Goal: Connect with others: Connect with others

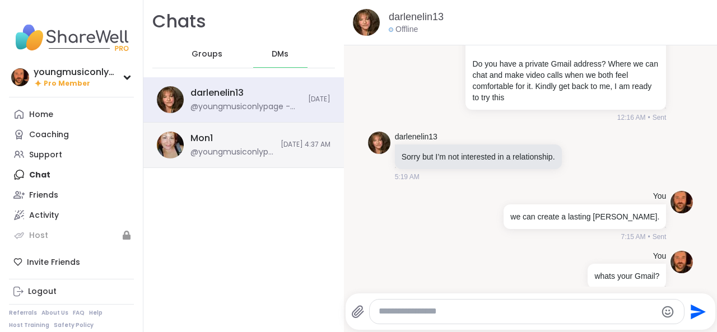
click at [207, 147] on div "@youngmusiconlypage - Hello Mon, how are you feeling? you look familiar. Where …" at bounding box center [231, 152] width 83 height 11
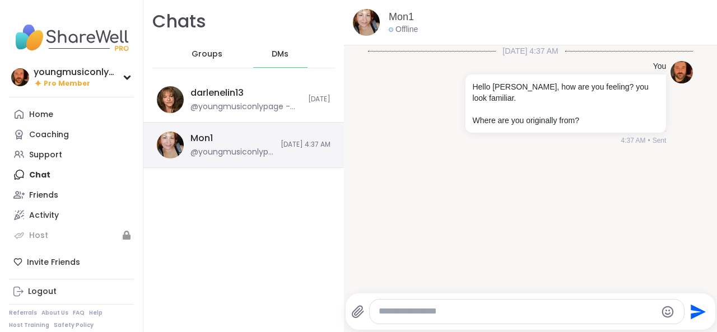
click at [235, 164] on div "Mon1 @youngmusiconlypage - Hello Mon, how are you feeling? you look familiar. W…" at bounding box center [243, 145] width 201 height 45
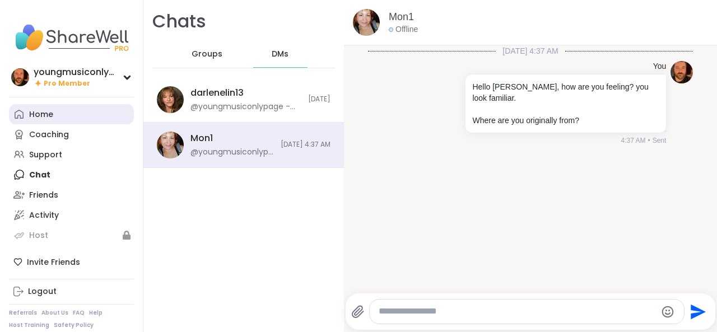
click at [40, 110] on div "Home" at bounding box center [41, 114] width 24 height 11
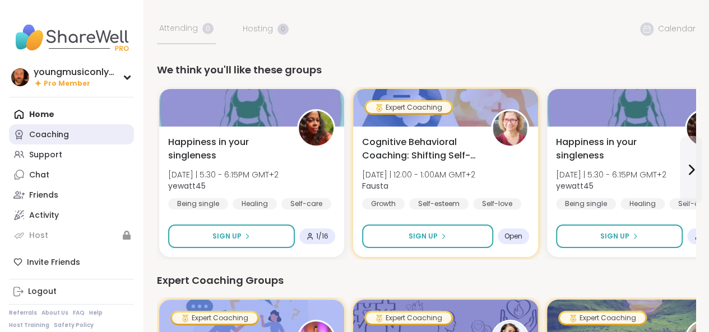
click at [62, 133] on div "Coaching" at bounding box center [49, 134] width 40 height 11
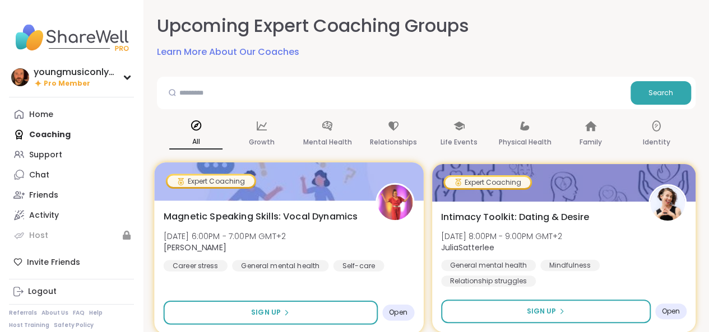
click at [289, 218] on span "Magnetic Speaking Skills: Vocal Dynamics" at bounding box center [261, 215] width 194 height 13
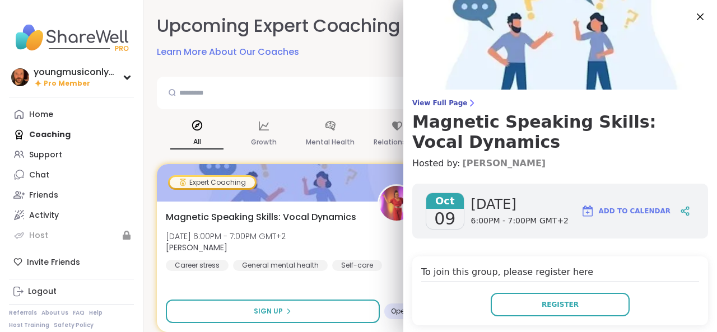
click at [462, 166] on link "Lisa_LaCroix" at bounding box center [503, 163] width 83 height 13
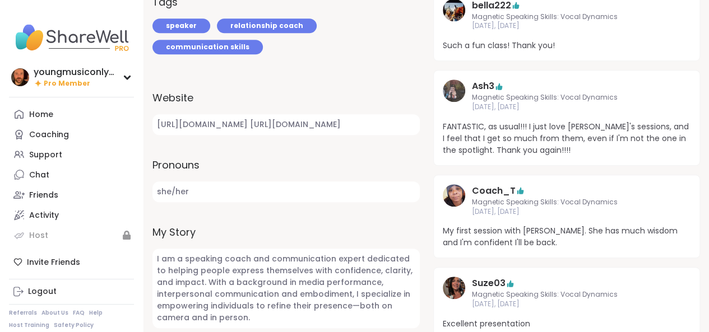
scroll to position [323, 0]
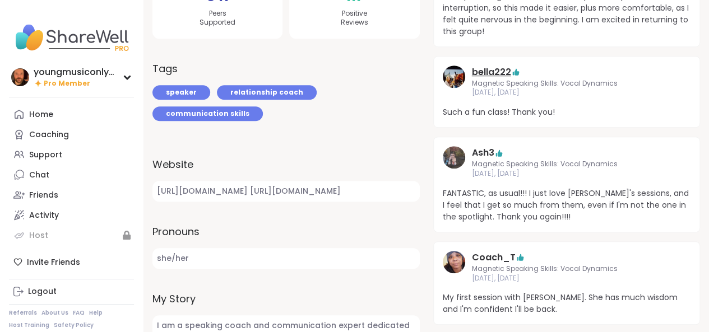
click at [479, 72] on link "bella222" at bounding box center [491, 72] width 39 height 13
click at [476, 149] on link "Ash3" at bounding box center [483, 152] width 22 height 13
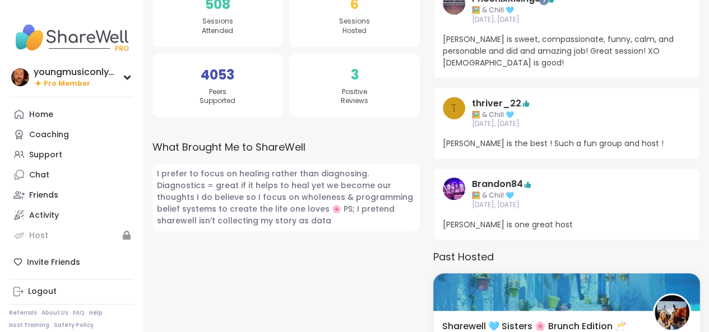
scroll to position [245, 0]
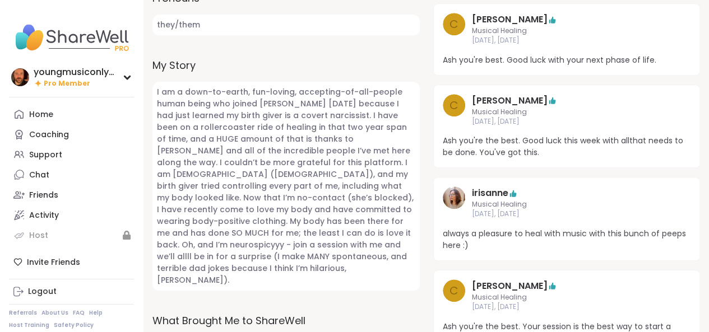
scroll to position [468, 0]
click at [502, 192] on link "irisanne" at bounding box center [490, 192] width 36 height 13
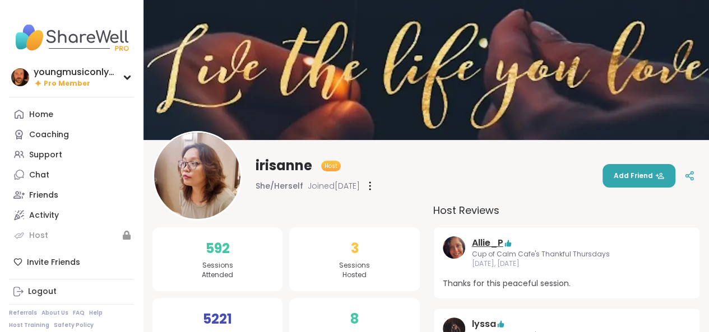
click at [482, 241] on link "Allie_P" at bounding box center [487, 242] width 31 height 13
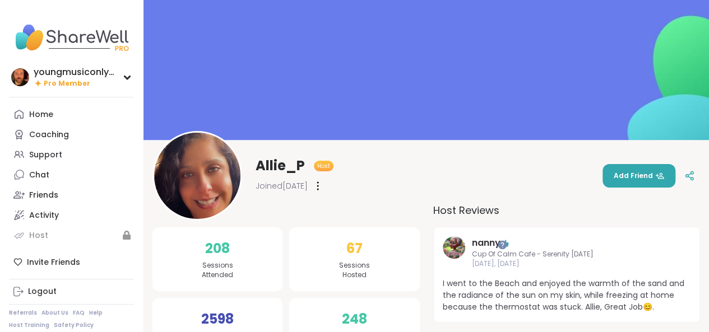
click at [618, 170] on button "Add Friend" at bounding box center [638, 176] width 73 height 24
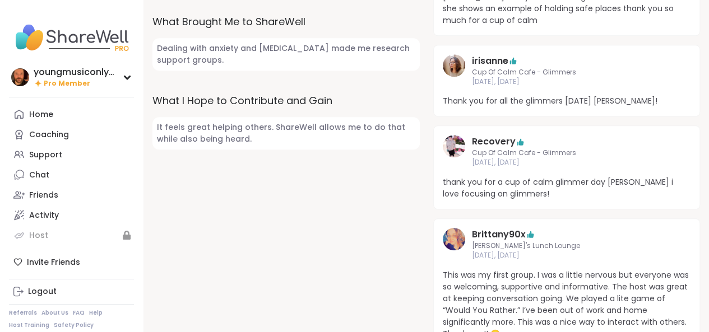
scroll to position [485, 0]
click at [499, 237] on link "Brittany90x" at bounding box center [499, 233] width 54 height 13
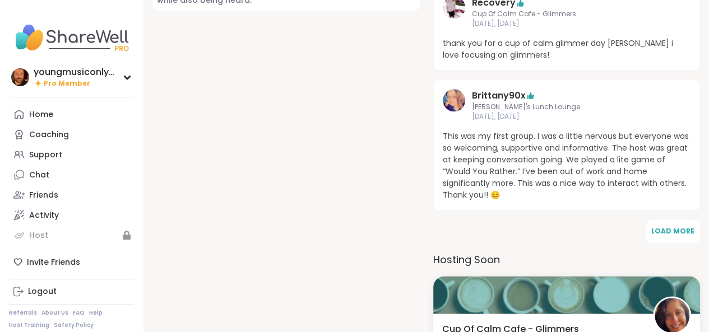
scroll to position [553, 0]
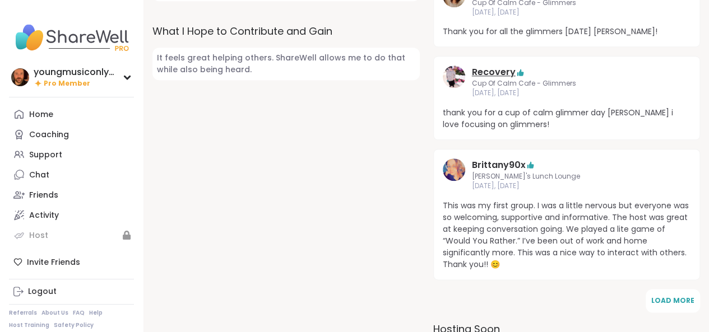
click at [492, 74] on link "Recovery" at bounding box center [494, 72] width 44 height 13
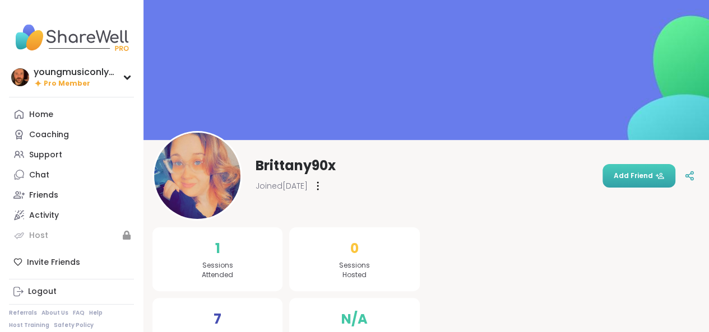
click at [627, 172] on span "Add Friend" at bounding box center [638, 176] width 50 height 10
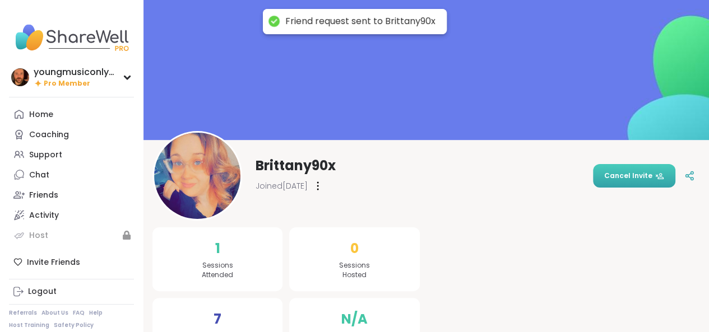
scroll to position [40, 0]
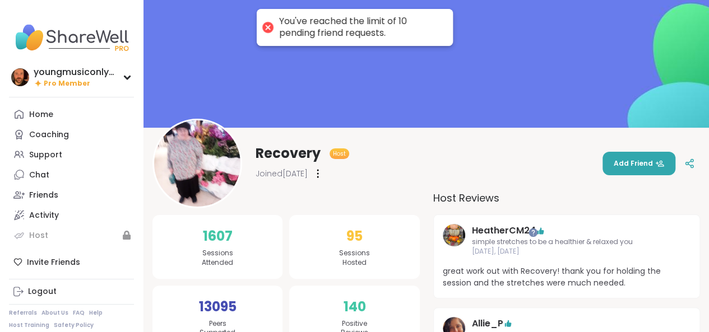
scroll to position [14, 0]
